Goal: Information Seeking & Learning: Learn about a topic

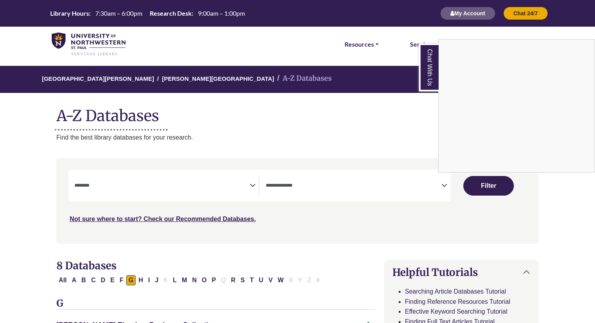
select select "Database Subject Filter"
select select "Database Types Filter"
click at [114, 282] on div "Chat With Us" at bounding box center [297, 161] width 595 height 323
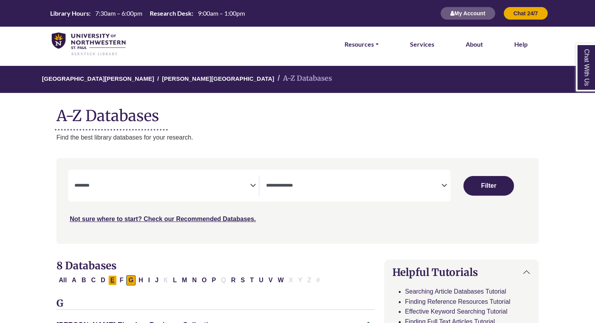
click at [113, 282] on button "E" at bounding box center [112, 280] width 9 height 10
select select "Database Subject Filter"
select select "Database Types Filter"
click at [110, 279] on button "E" at bounding box center [112, 280] width 9 height 10
select select "Database Subject Filter"
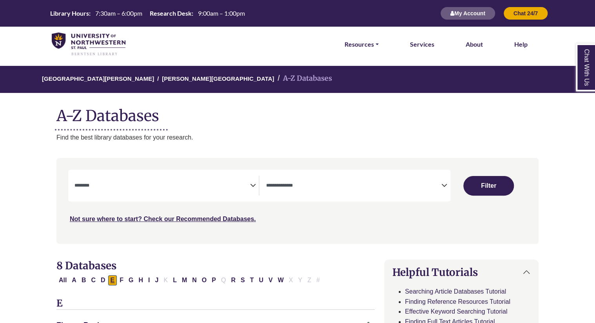
select select "Database Types Filter"
click at [114, 281] on button "E" at bounding box center [112, 280] width 9 height 10
select select "Database Subject Filter"
select select "Database Types Filter"
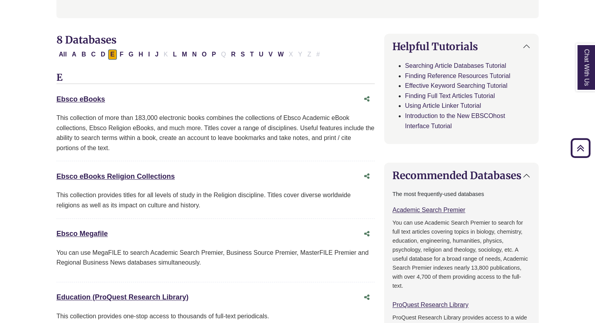
scroll to position [227, 0]
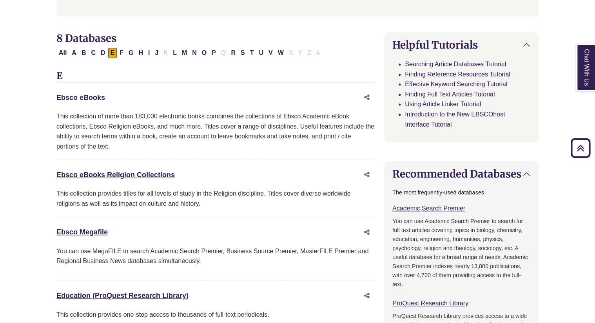
click at [75, 99] on link "Ebsco eBooks This link opens in a new window" at bounding box center [80, 98] width 49 height 8
